Goal: Task Accomplishment & Management: Manage account settings

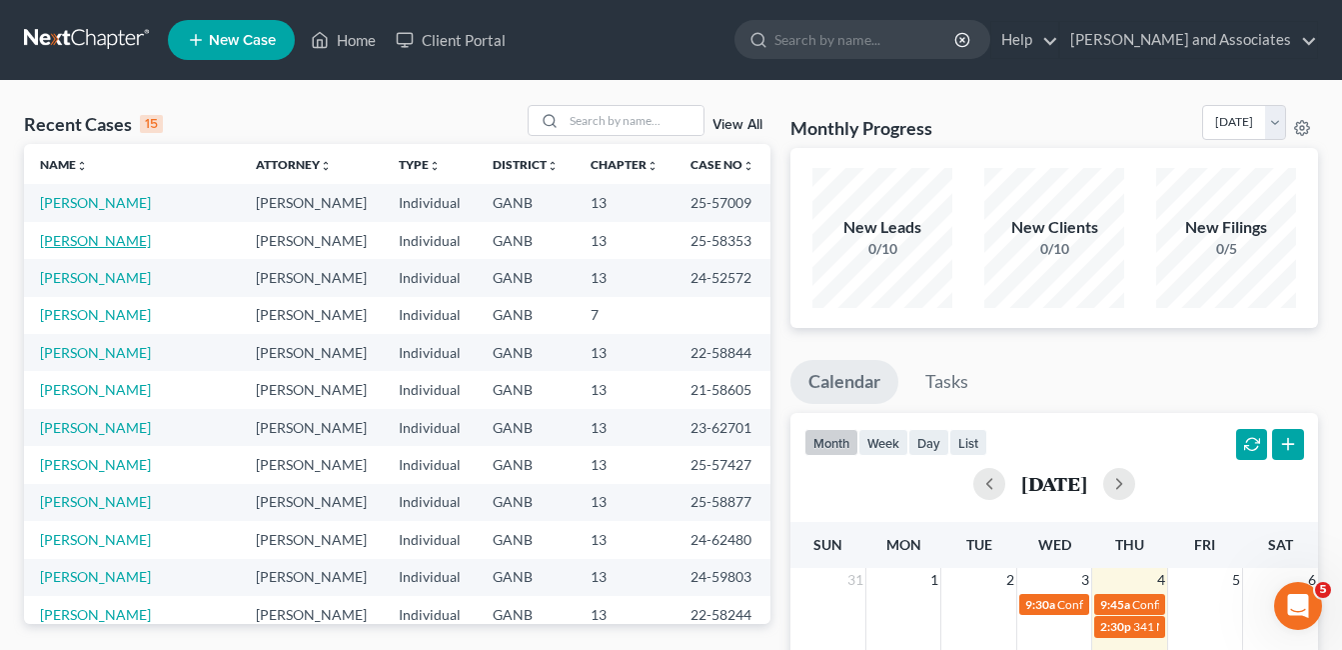
click at [89, 245] on link "[PERSON_NAME]" at bounding box center [95, 240] width 111 height 17
click at [89, 244] on link "[PERSON_NAME]" at bounding box center [95, 240] width 111 height 17
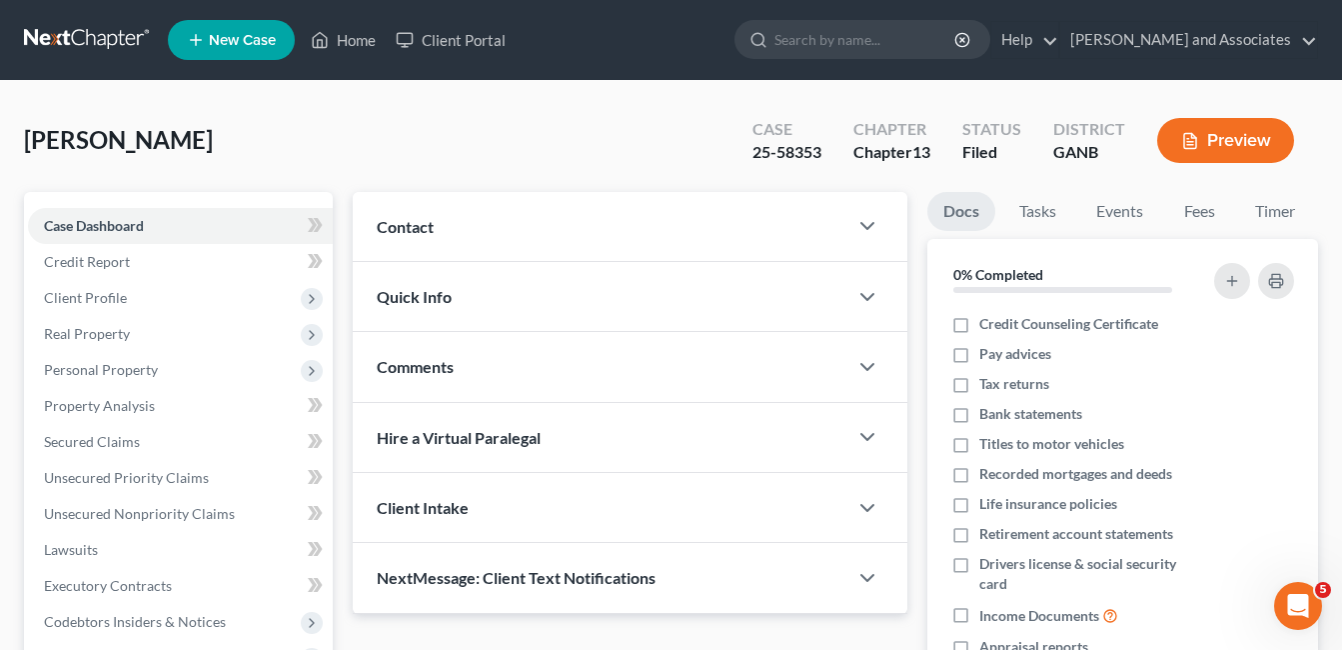
scroll to position [100, 0]
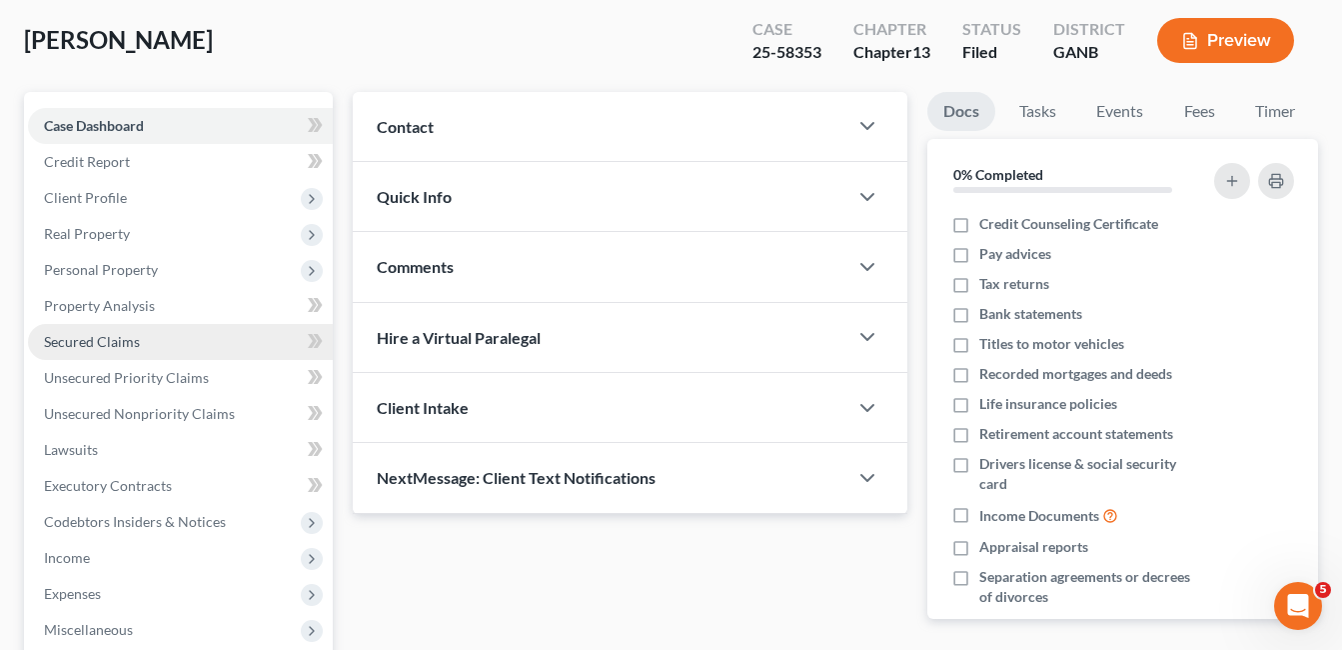
click at [85, 329] on link "Secured Claims" at bounding box center [180, 342] width 305 height 36
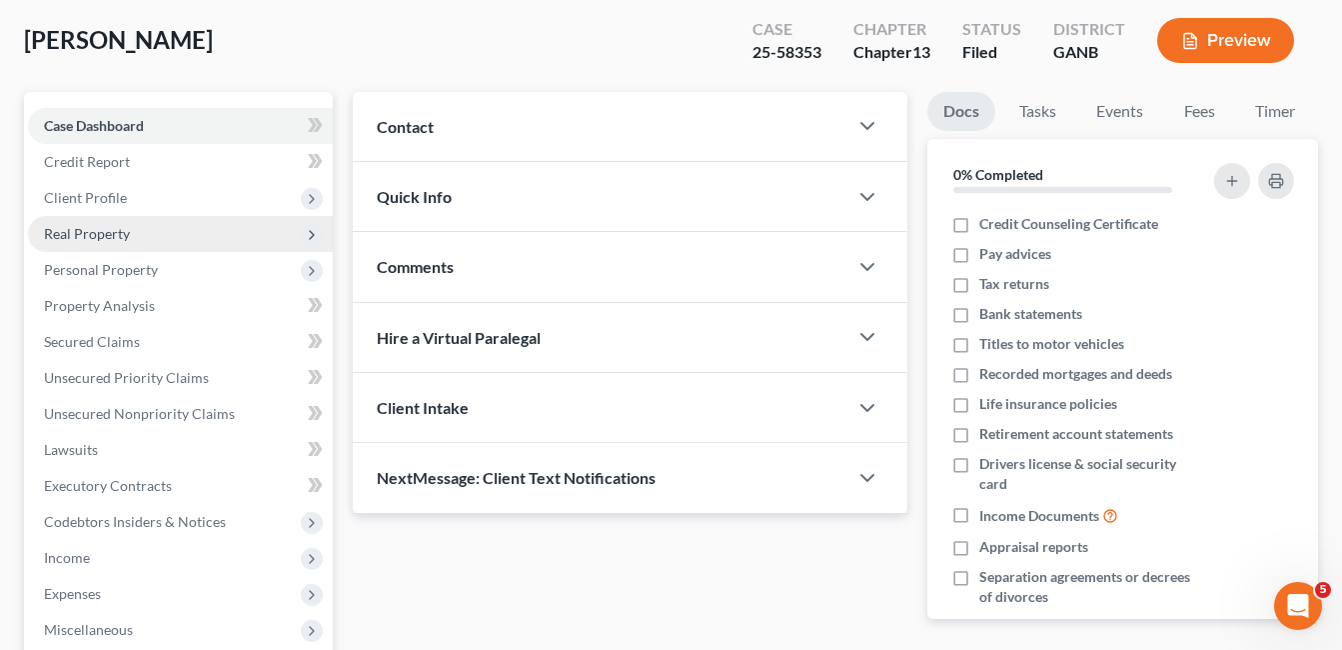
click at [114, 230] on span "Real Property" at bounding box center [87, 233] width 86 height 17
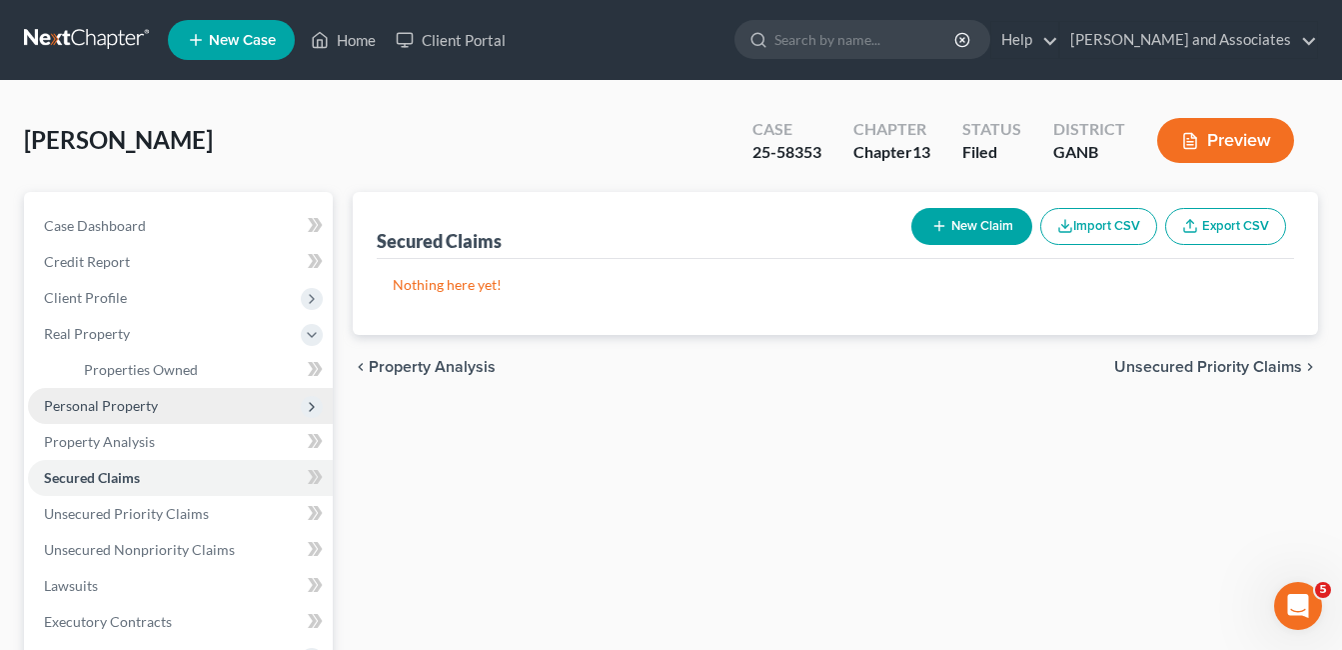
click at [124, 405] on span "Personal Property" at bounding box center [101, 405] width 114 height 17
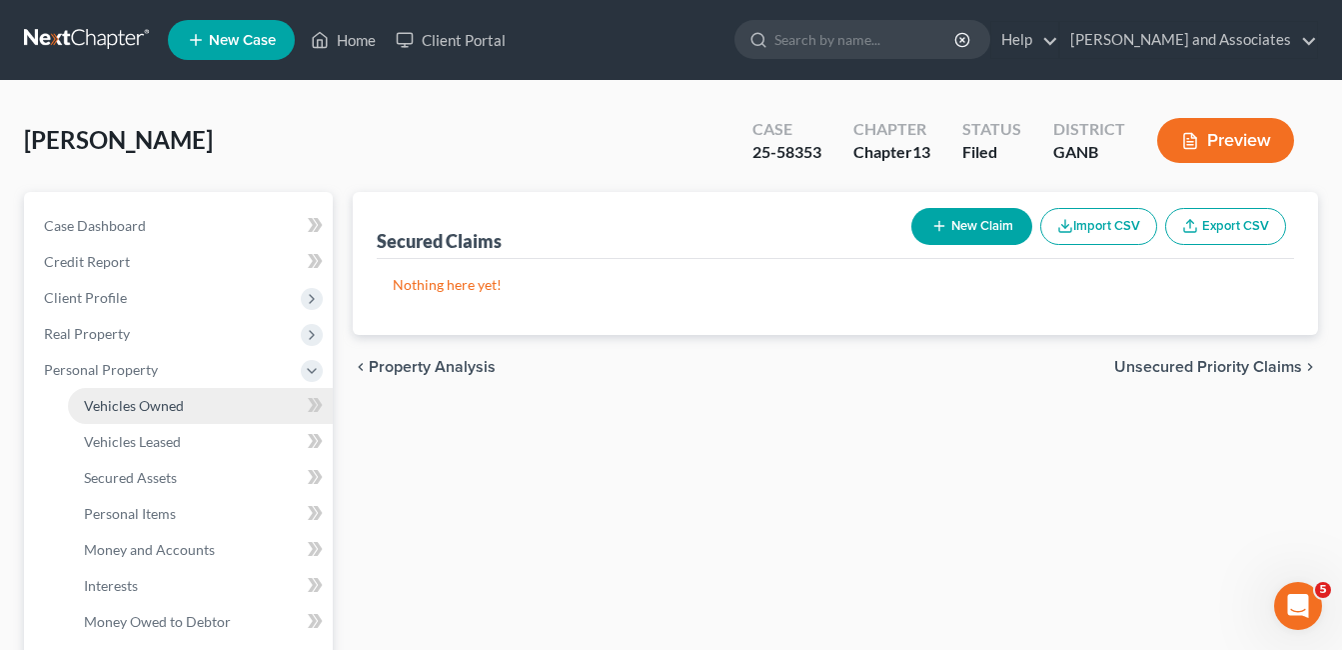
click at [174, 404] on span "Vehicles Owned" at bounding box center [134, 405] width 100 height 17
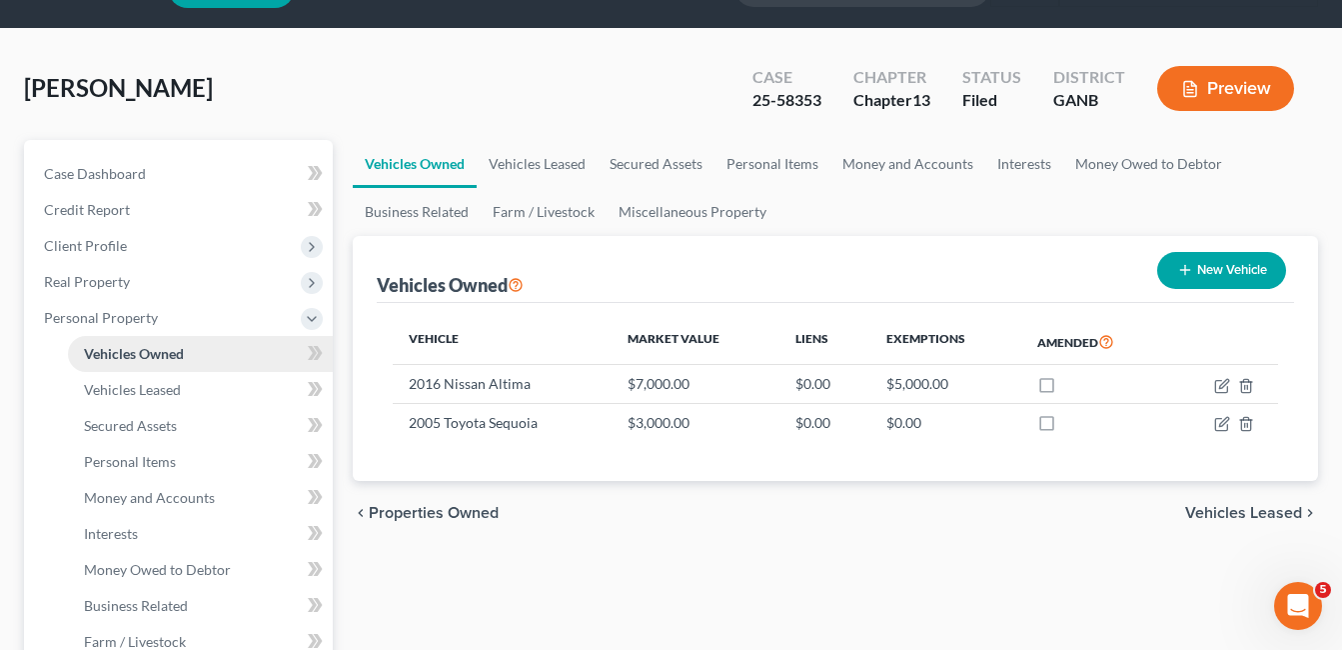
scroll to position [100, 0]
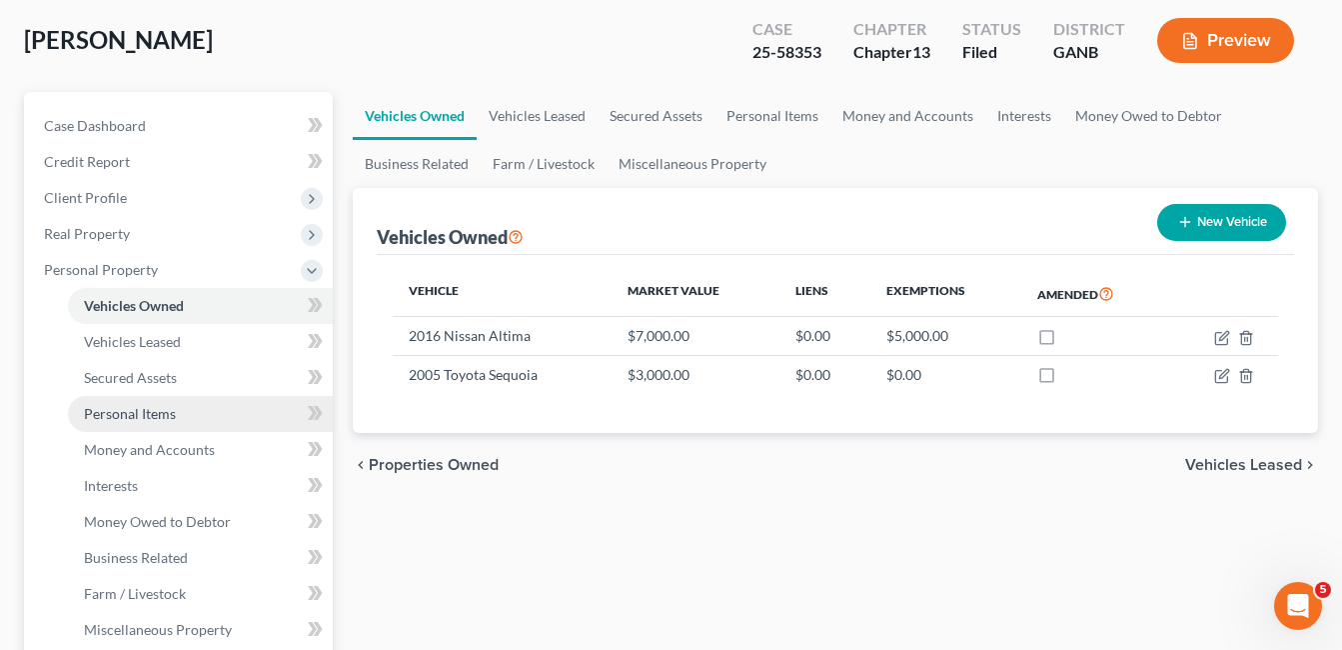
click at [157, 415] on span "Personal Items" at bounding box center [130, 413] width 92 height 17
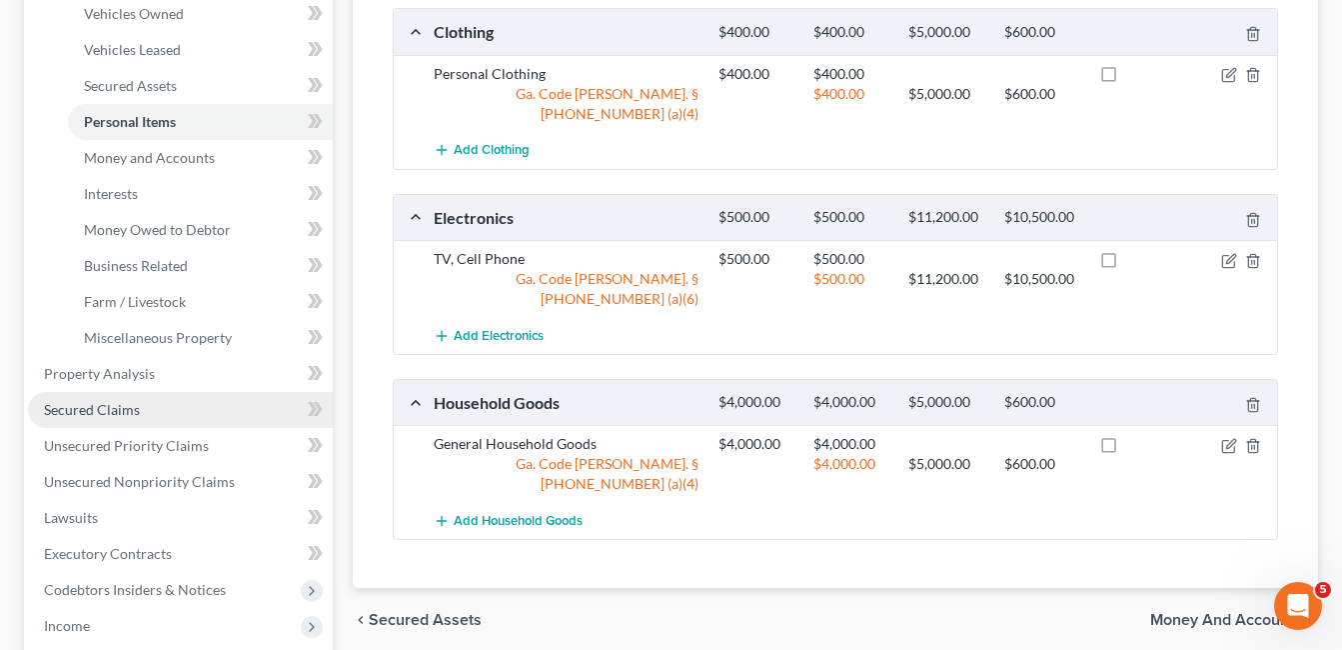
scroll to position [400, 0]
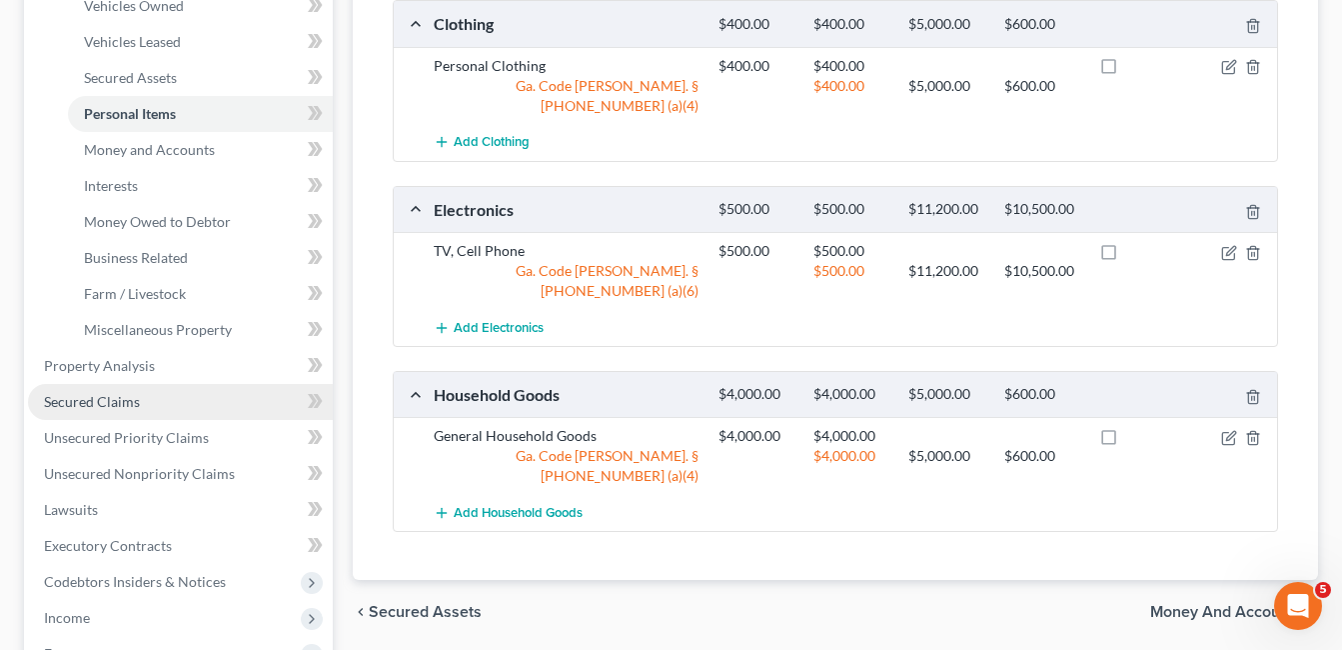
drag, startPoint x: 116, startPoint y: 396, endPoint x: 173, endPoint y: 391, distance: 57.2
click at [116, 397] on span "Secured Claims" at bounding box center [92, 401] width 96 height 17
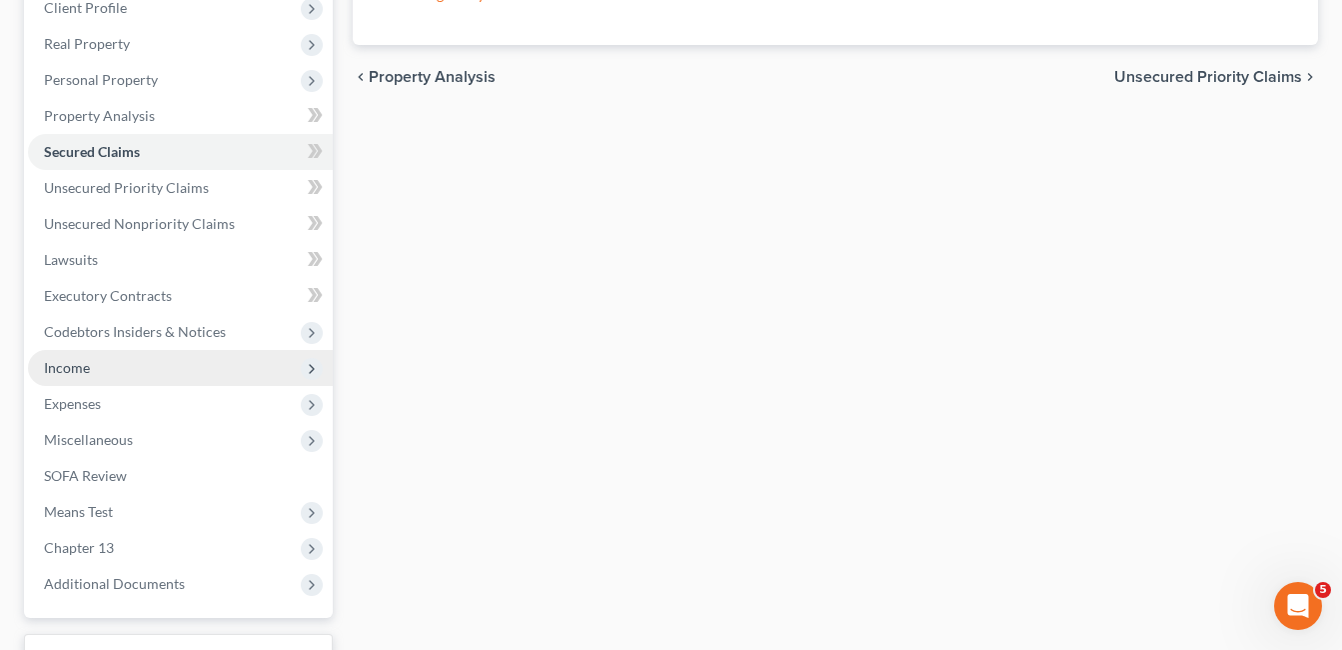
scroll to position [300, 0]
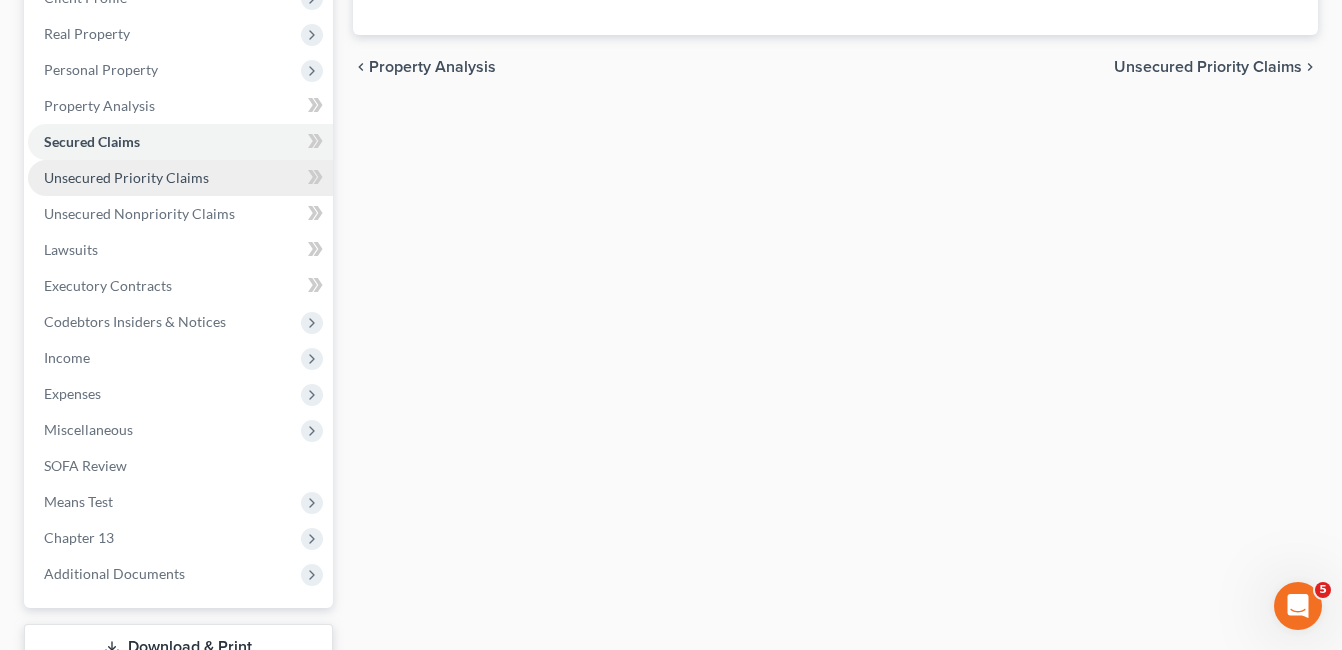
click at [145, 179] on span "Unsecured Priority Claims" at bounding box center [126, 177] width 165 height 17
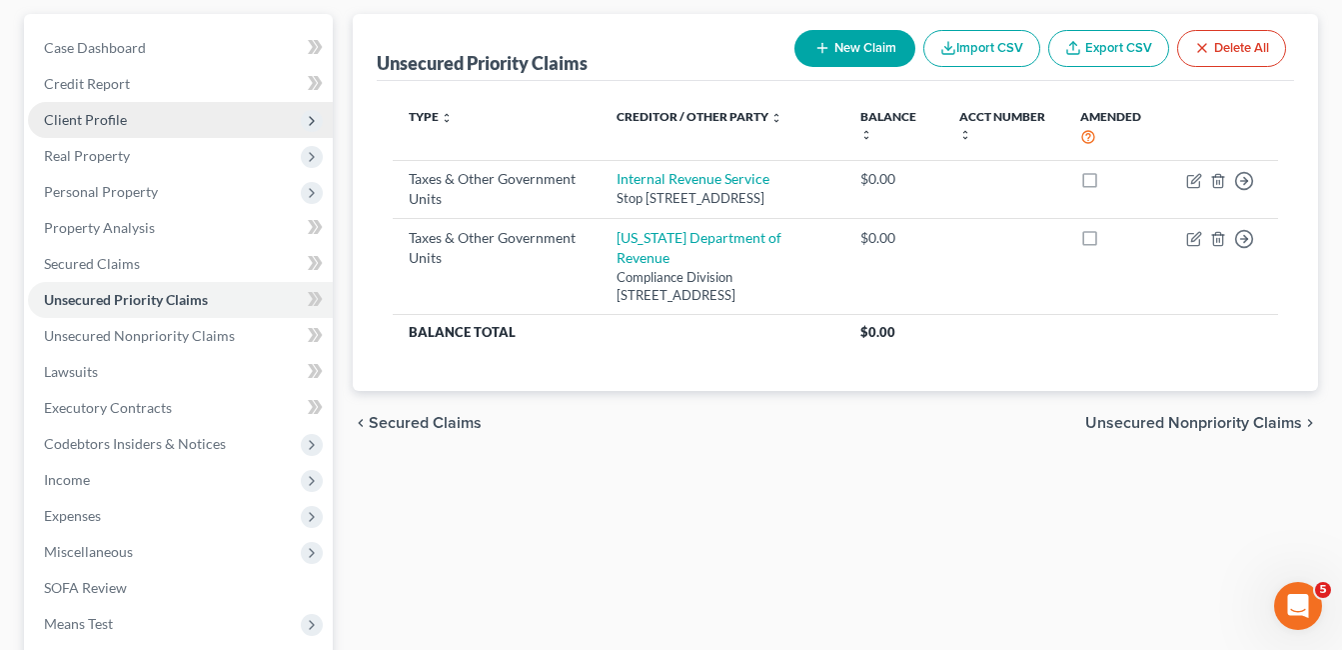
scroll to position [200, 0]
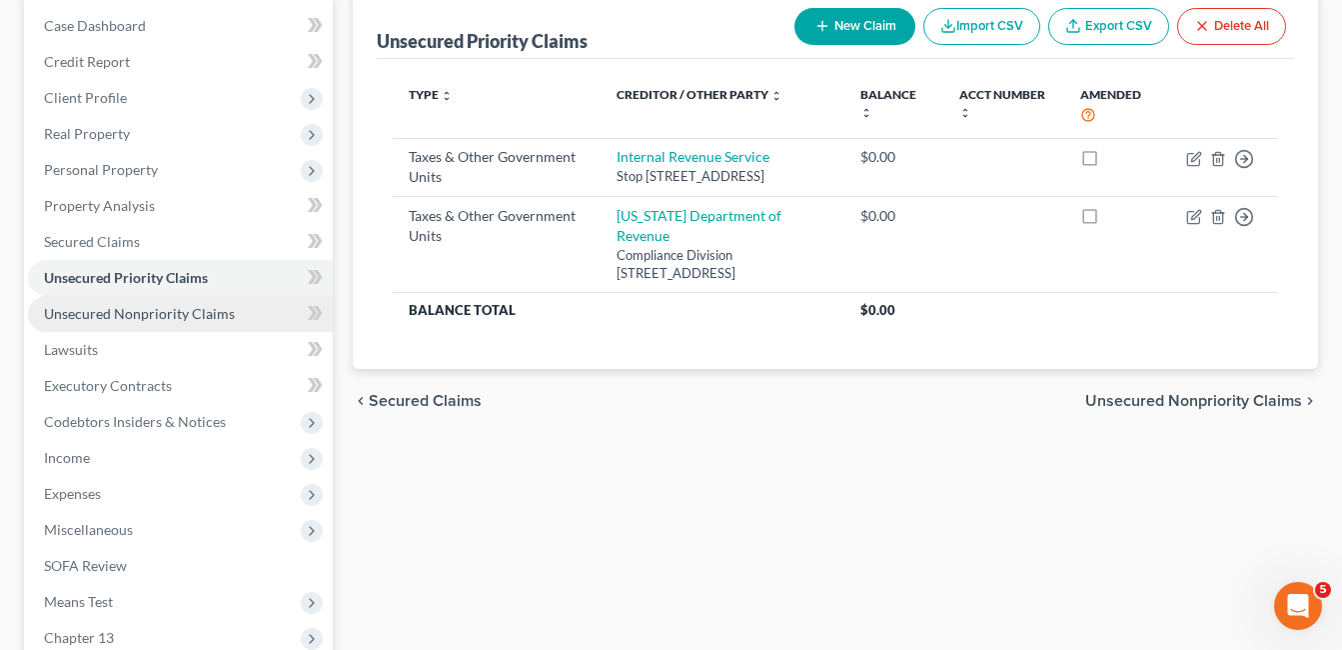
click at [149, 314] on span "Unsecured Nonpriority Claims" at bounding box center [139, 313] width 191 height 17
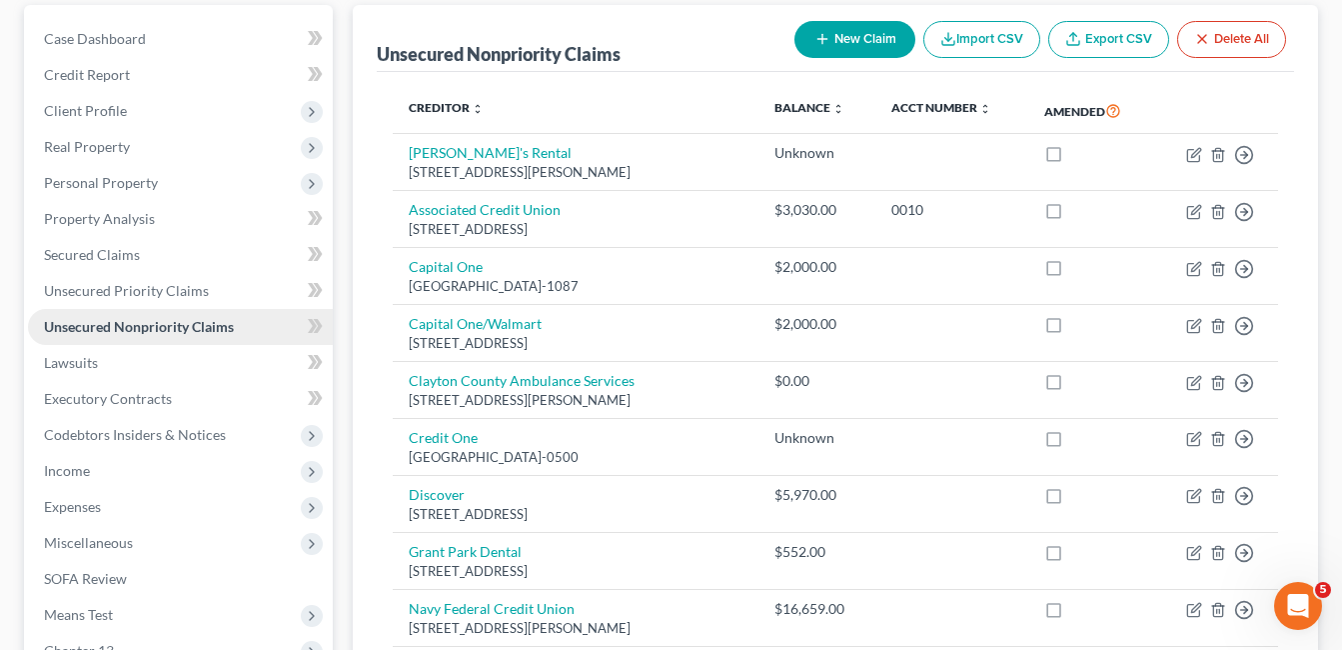
scroll to position [185, 0]
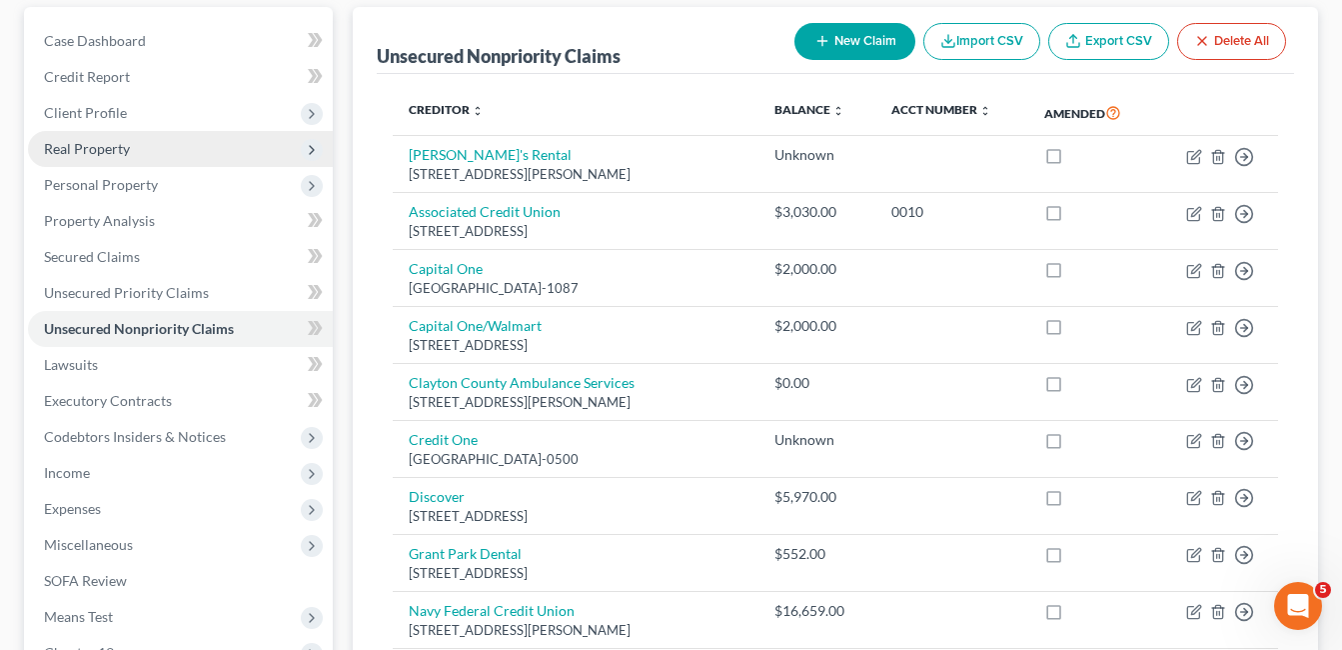
click at [104, 154] on span "Real Property" at bounding box center [87, 148] width 86 height 17
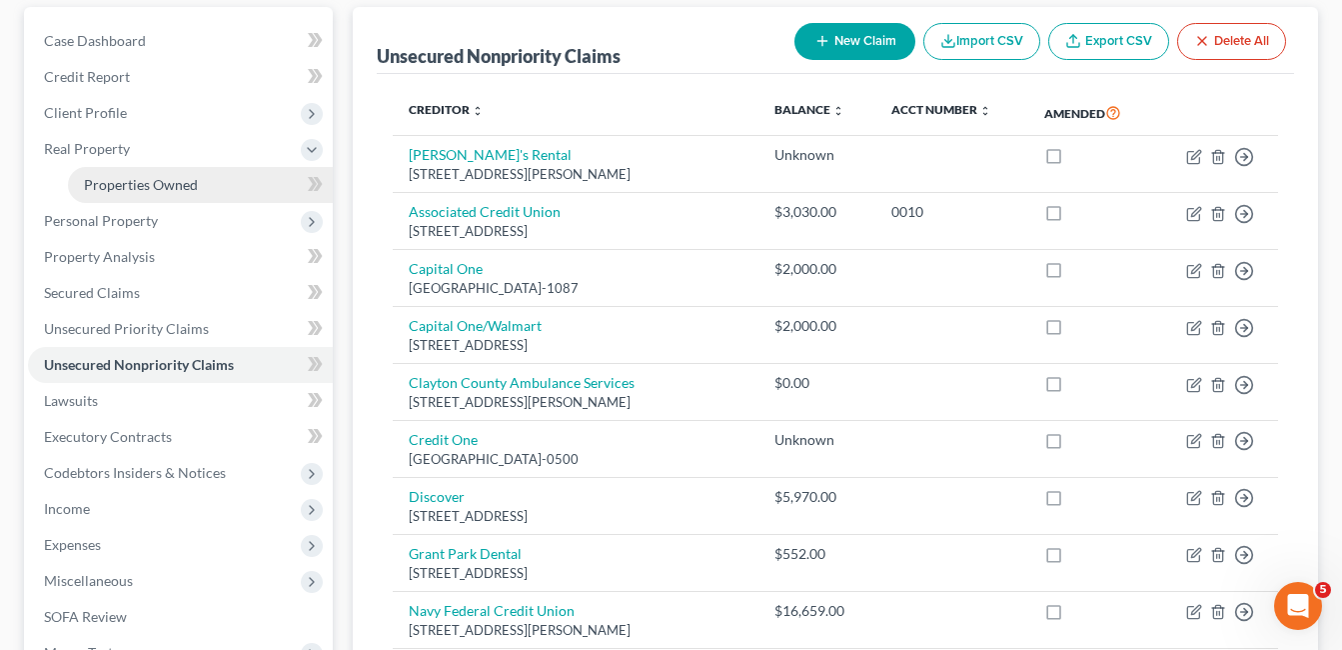
click at [148, 191] on span "Properties Owned" at bounding box center [141, 184] width 114 height 17
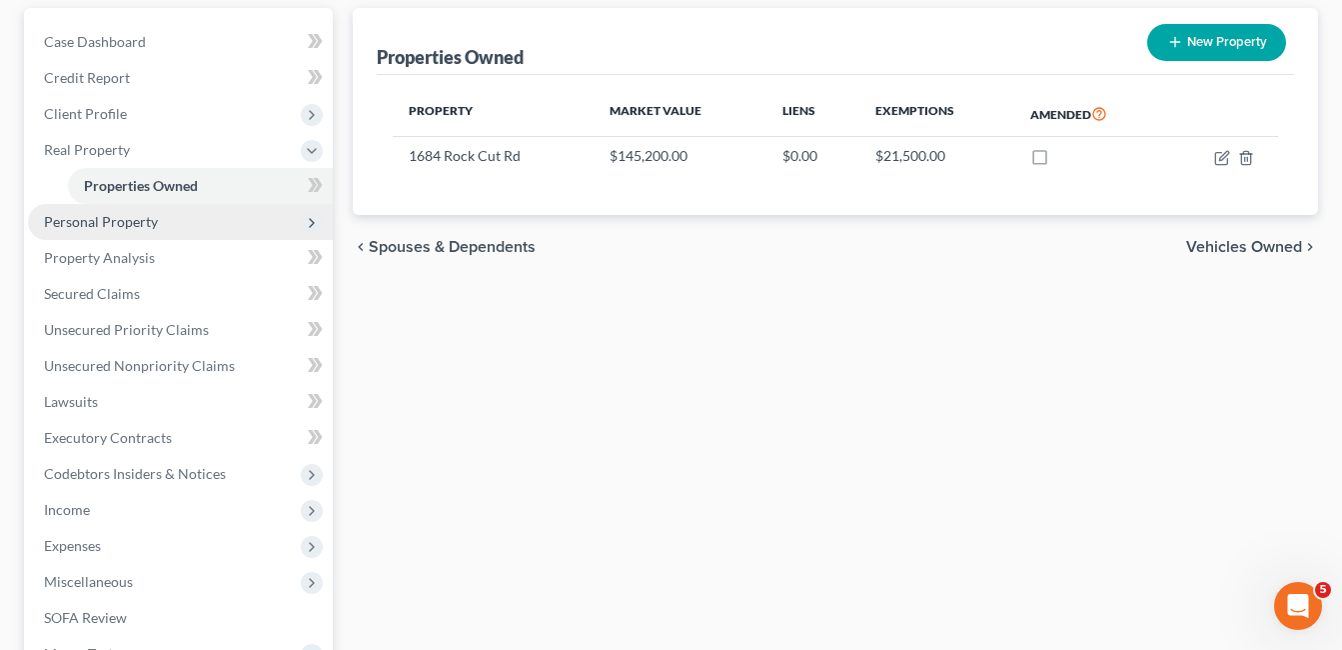
scroll to position [200, 0]
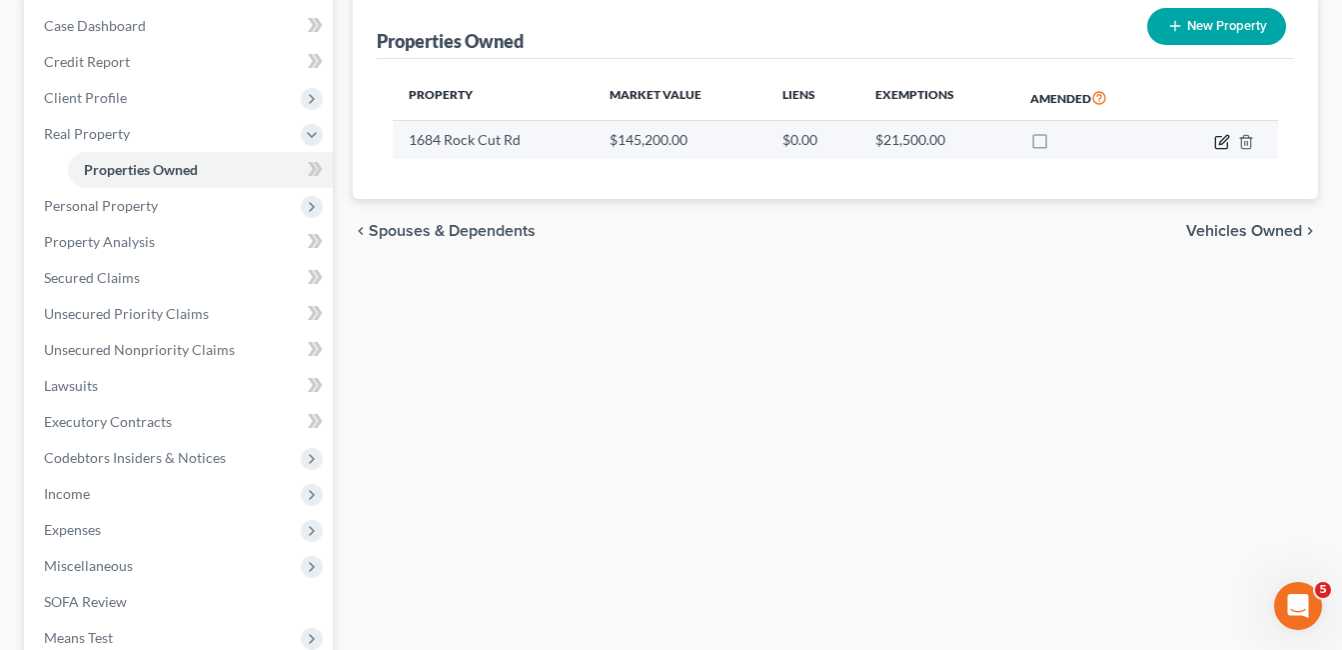
click at [1222, 146] on icon "button" at bounding box center [1222, 142] width 16 height 16
select select "10"
select select "0"
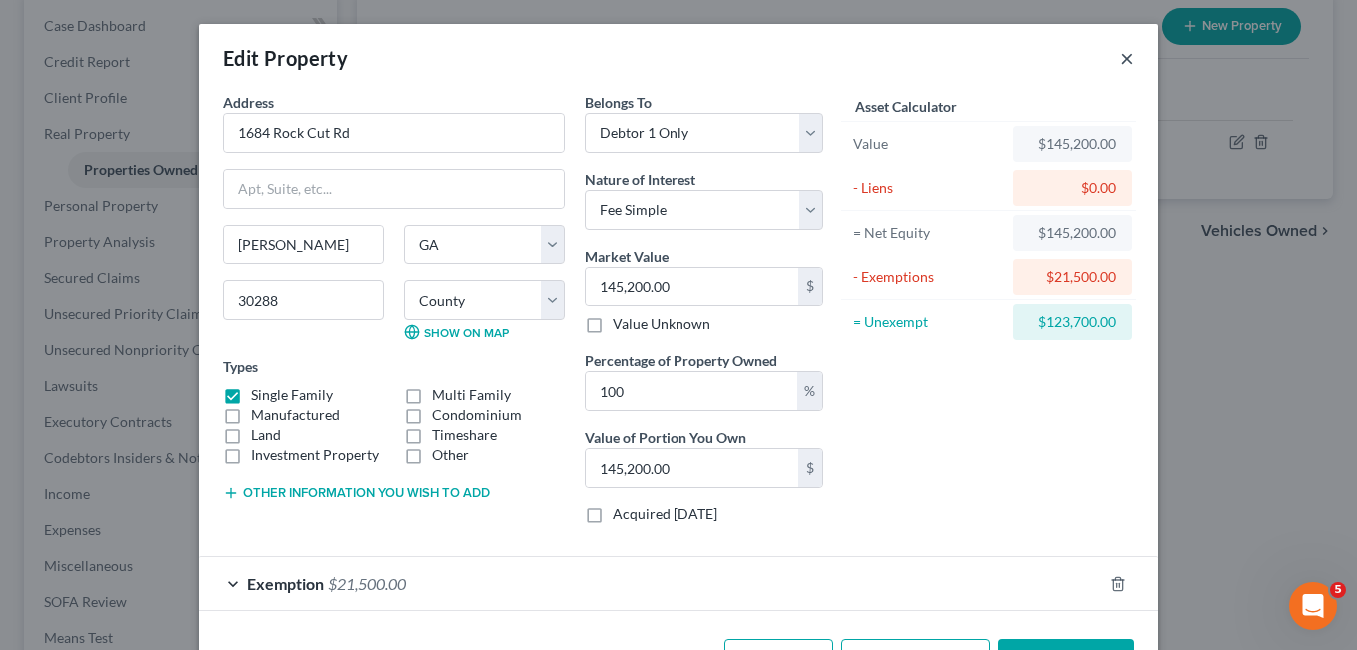
click at [1121, 58] on button "×" at bounding box center [1127, 58] width 14 height 24
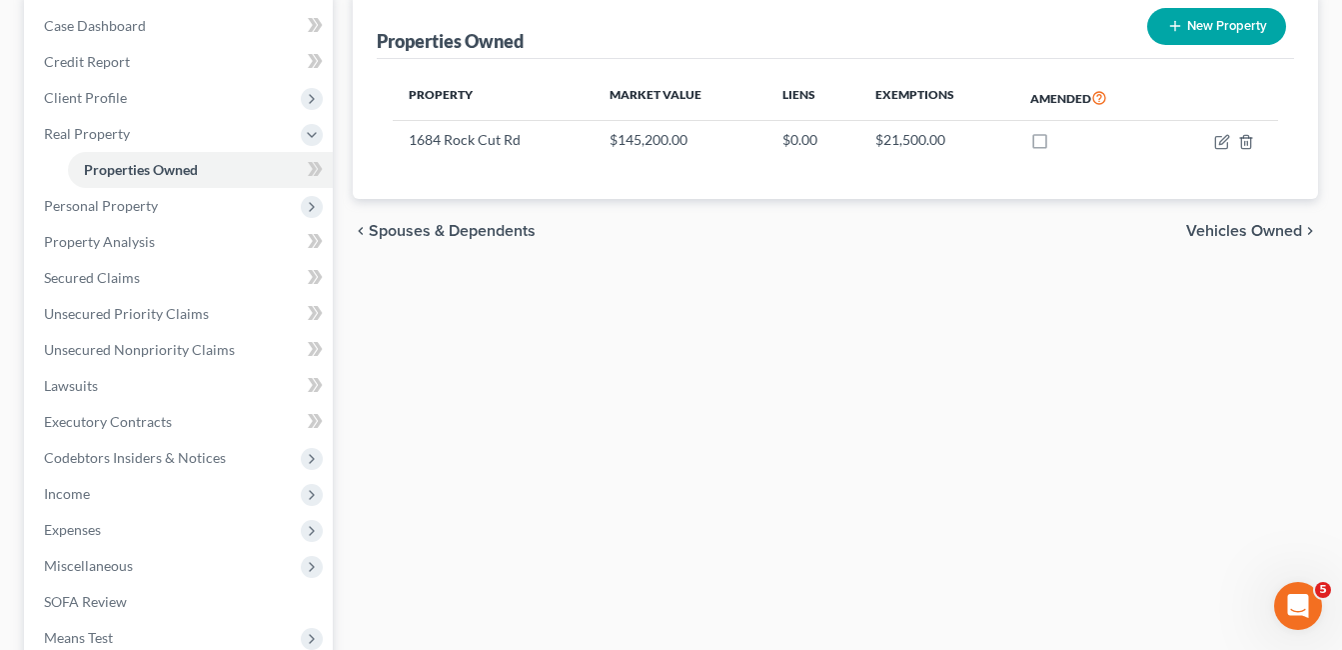
scroll to position [0, 0]
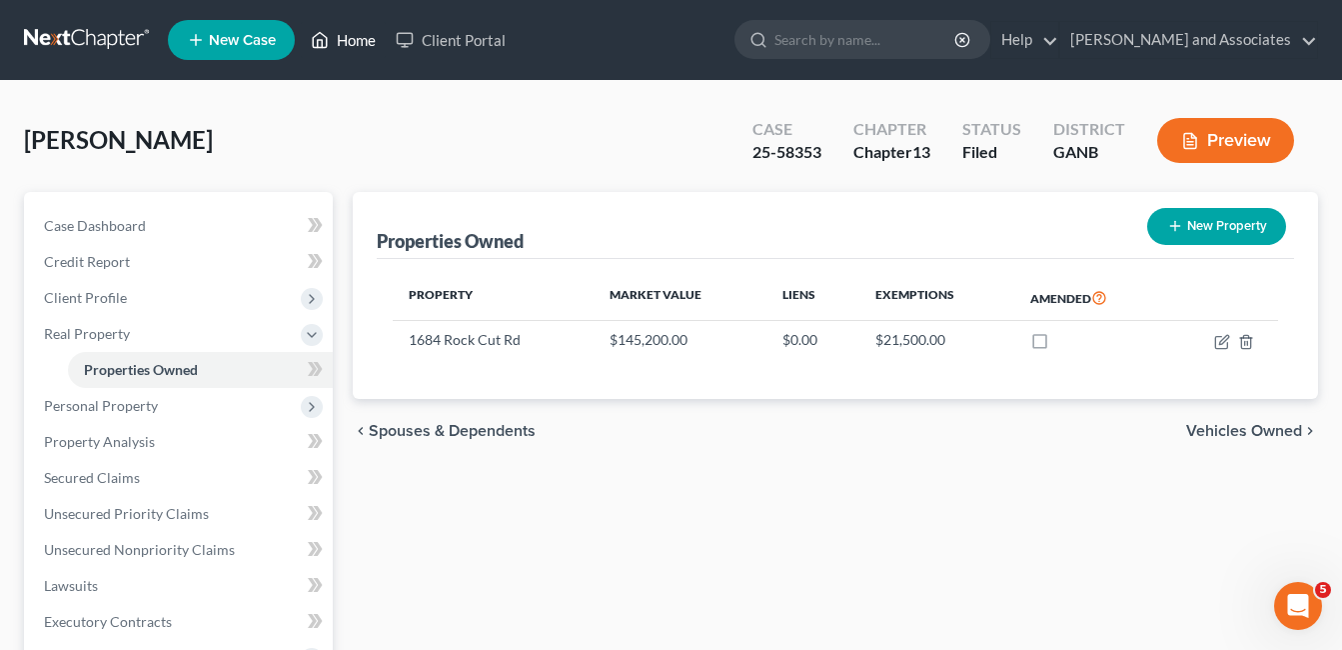
click at [359, 40] on link "Home" at bounding box center [343, 40] width 85 height 36
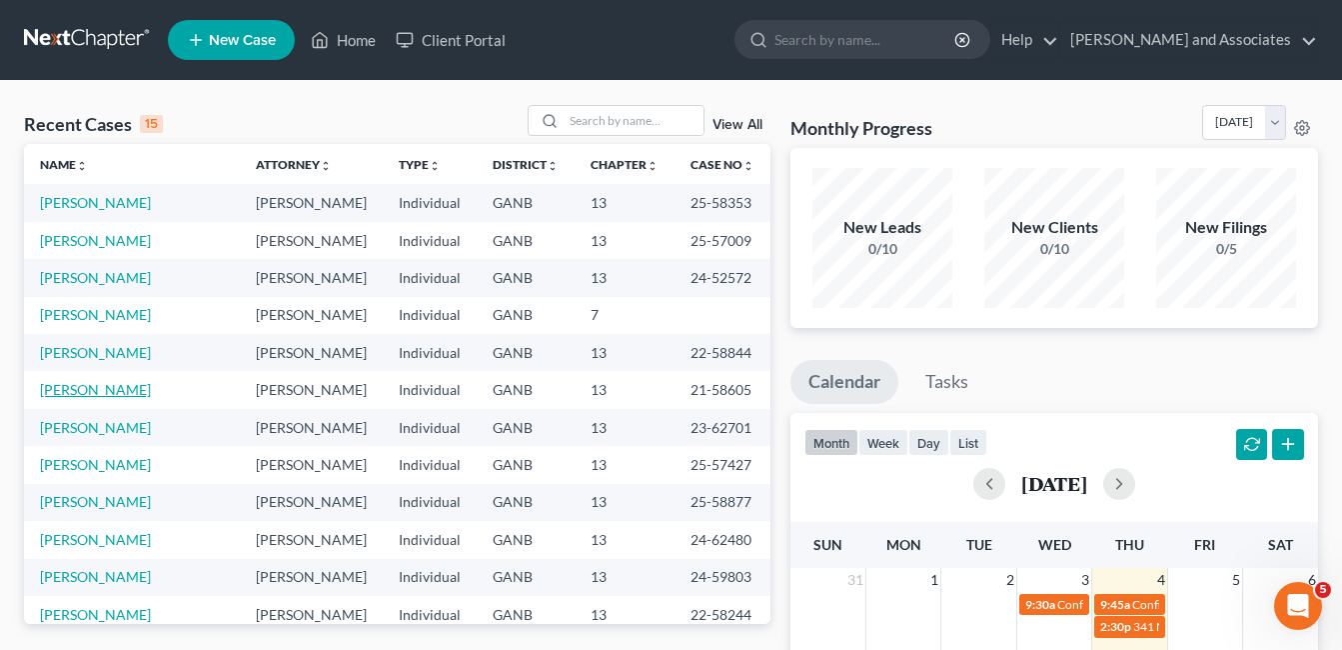
click at [95, 385] on link "[PERSON_NAME]" at bounding box center [95, 389] width 111 height 17
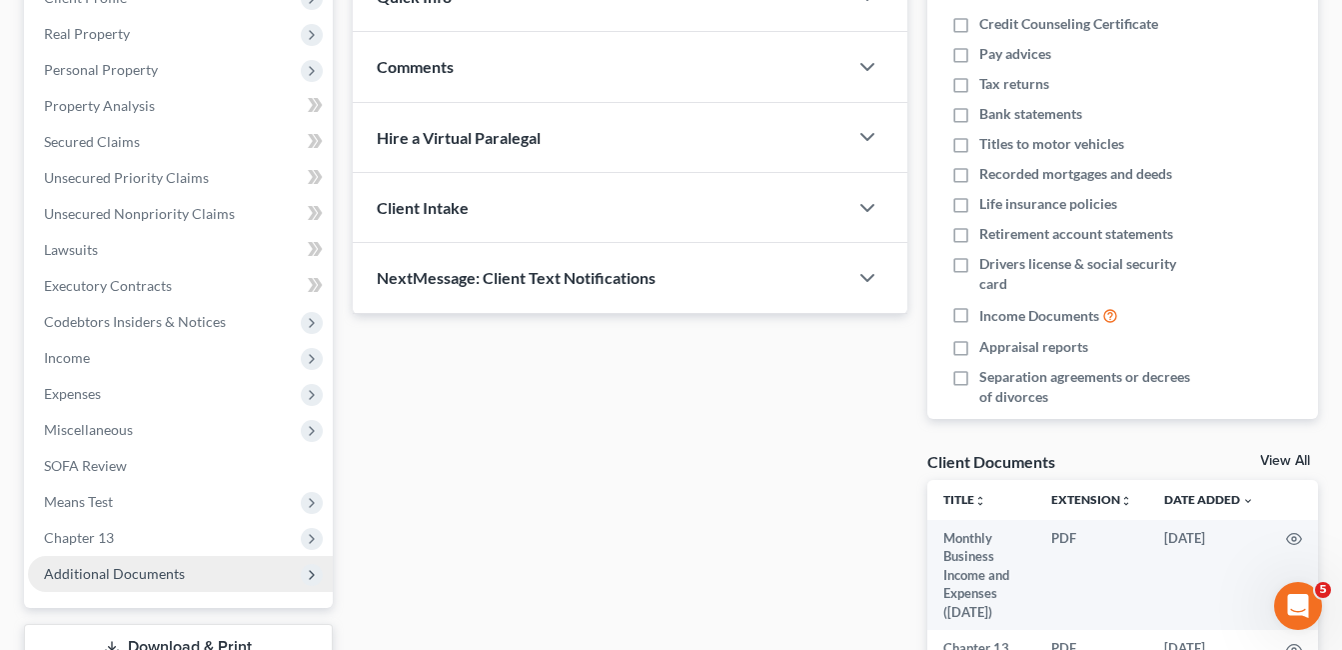
scroll to position [400, 0]
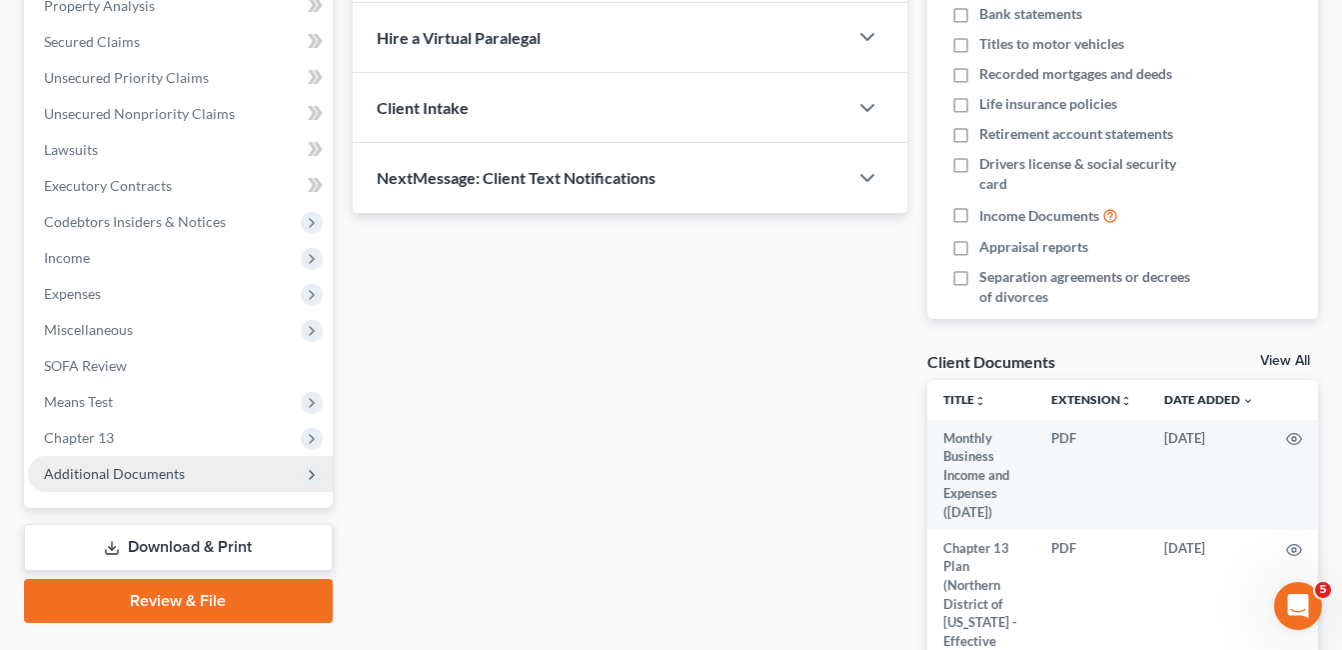
click at [130, 469] on span "Additional Documents" at bounding box center [114, 473] width 141 height 17
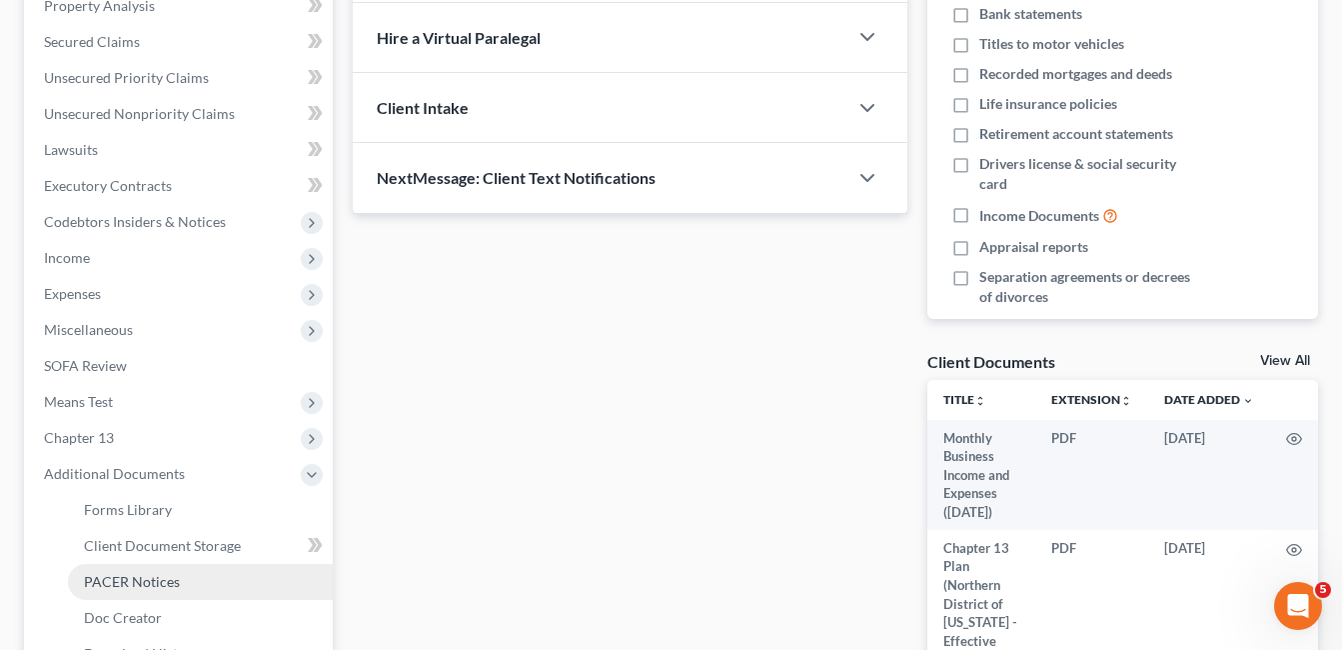
click at [148, 584] on span "PACER Notices" at bounding box center [132, 581] width 96 height 17
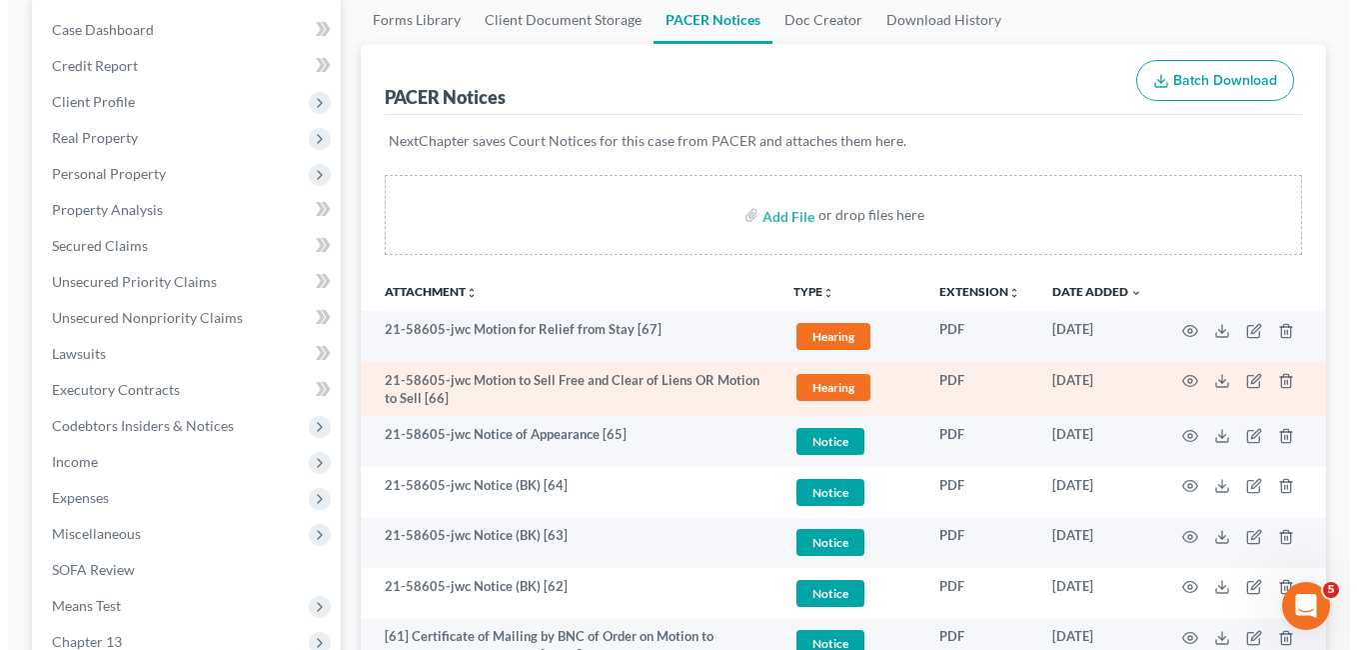
scroll to position [200, 0]
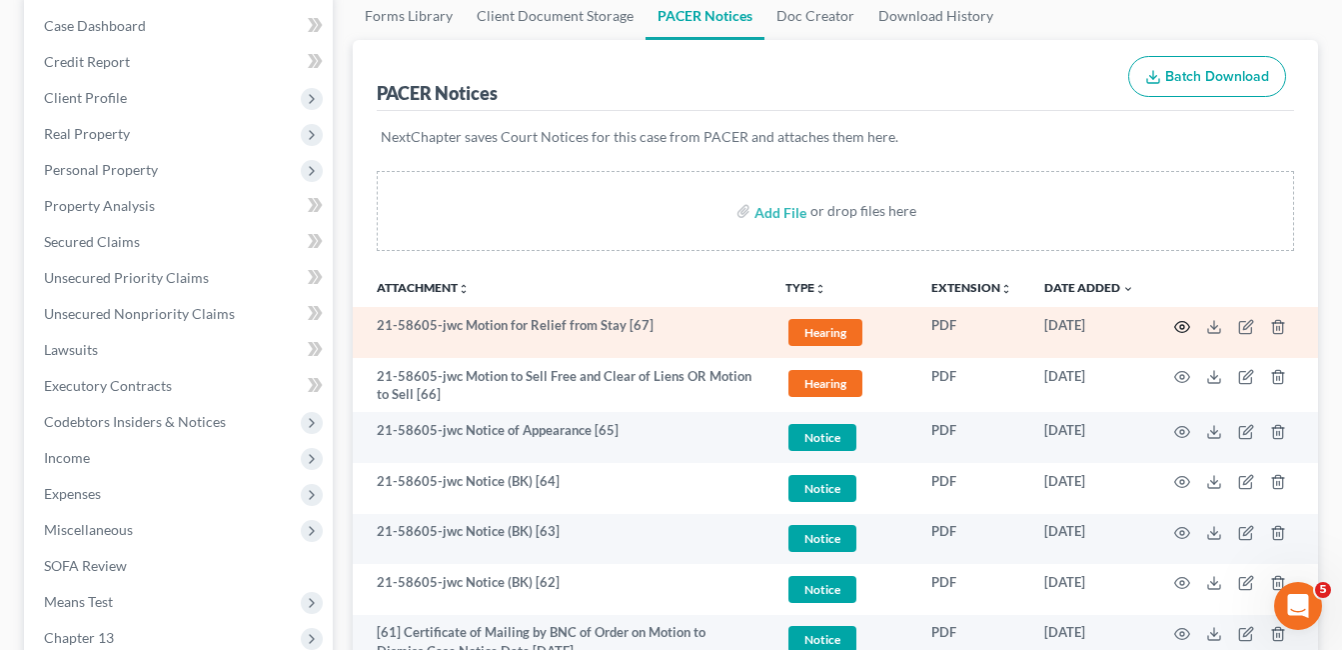
click at [1183, 329] on circle "button" at bounding box center [1182, 327] width 4 height 4
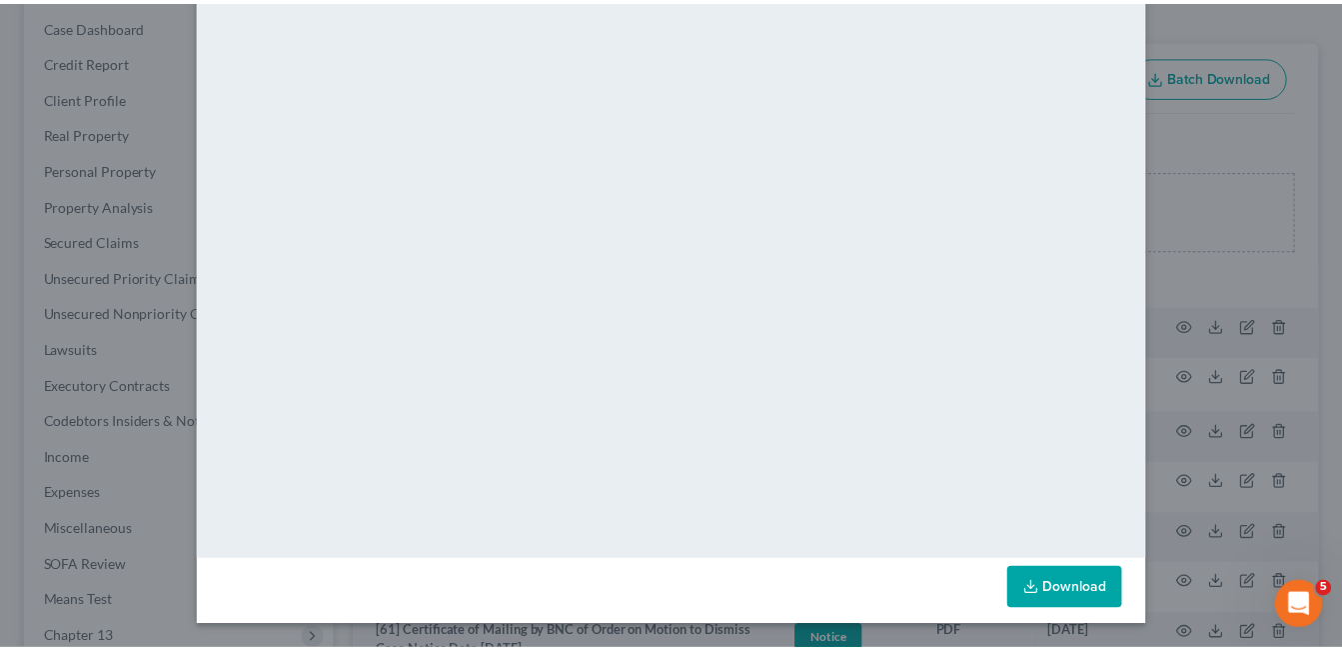
scroll to position [0, 0]
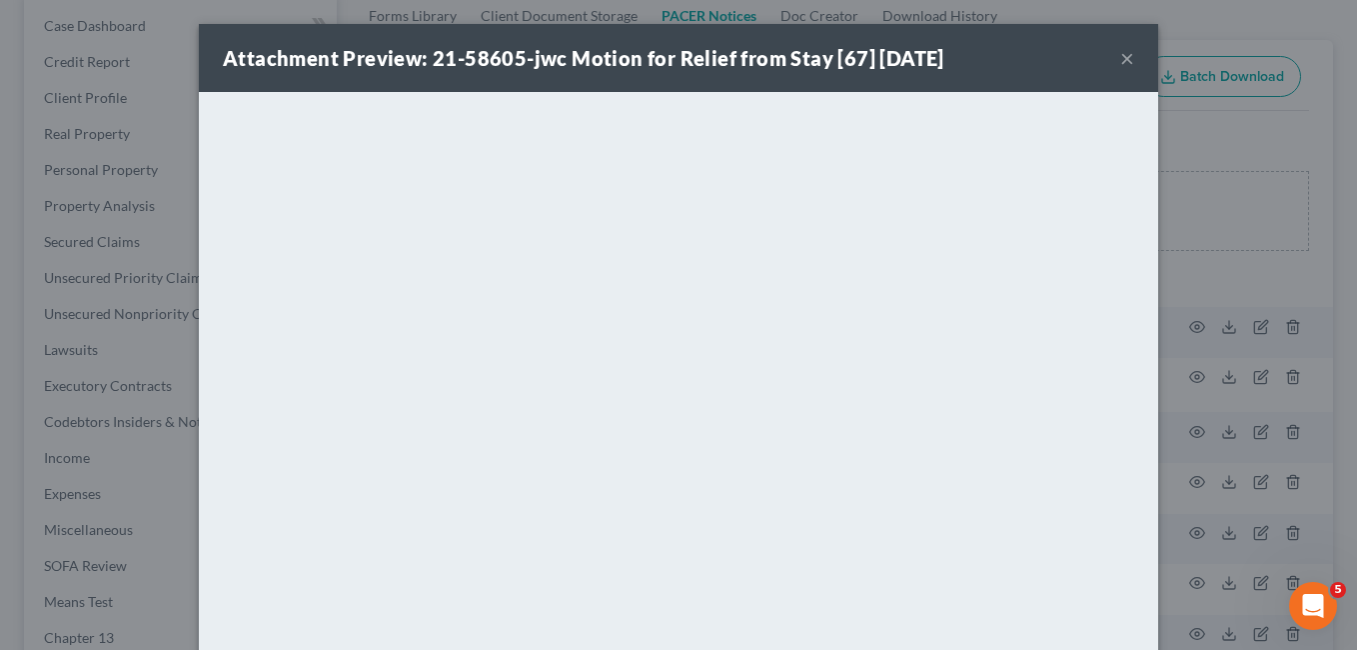
click at [1120, 57] on button "×" at bounding box center [1127, 58] width 14 height 24
